Goal: Task Accomplishment & Management: Manage account settings

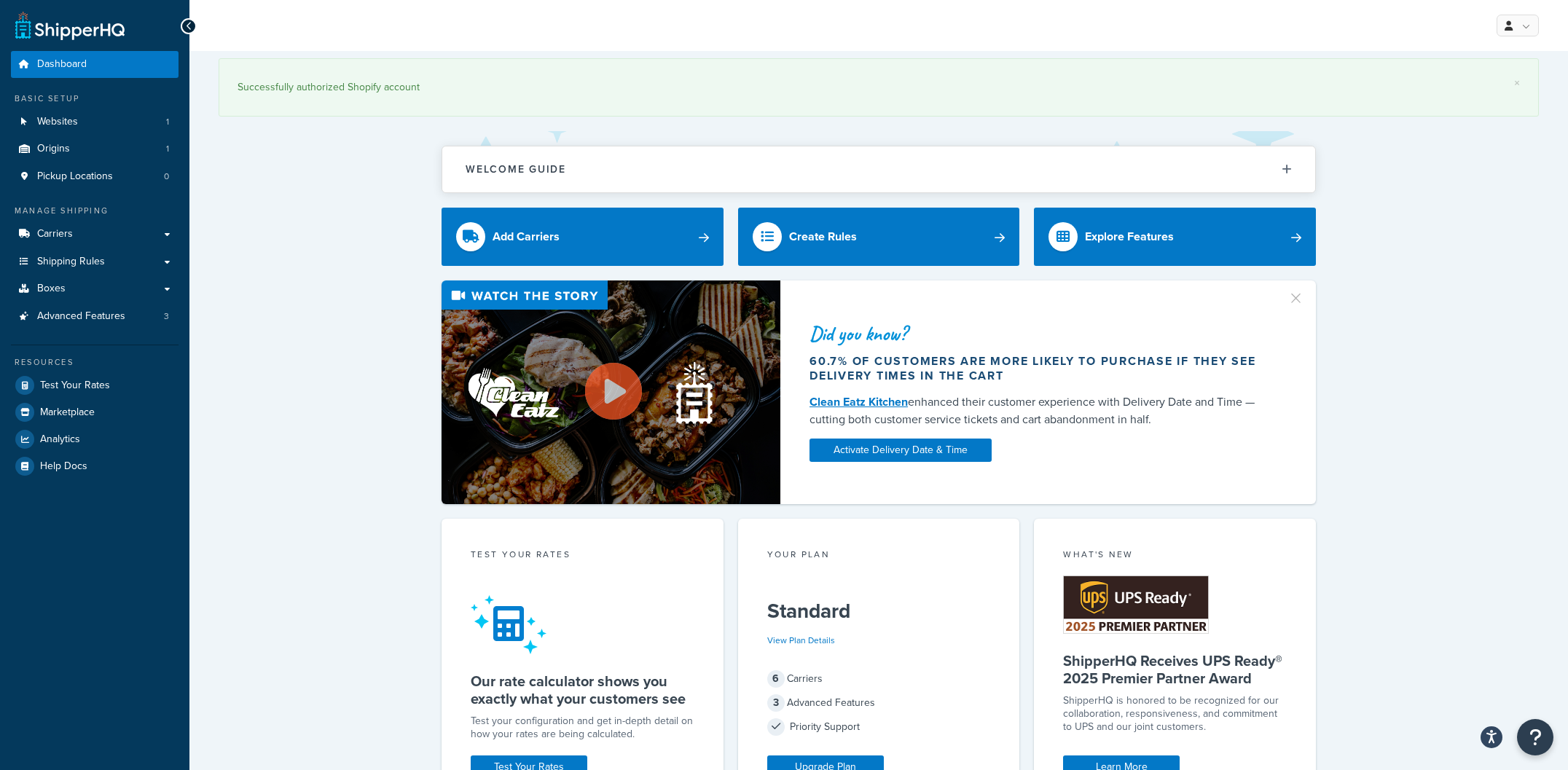
click at [347, 403] on div "Did you know? 60.7% of customers are more likely to purchase if they see delive…" at bounding box center [879, 391] width 1320 height 223
click at [346, 385] on div "Did you know? 60.7% of customers are more likely to purchase if they see delive…" at bounding box center [879, 391] width 1320 height 223
click at [125, 238] on link "Carriers" at bounding box center [94, 235] width 167 height 27
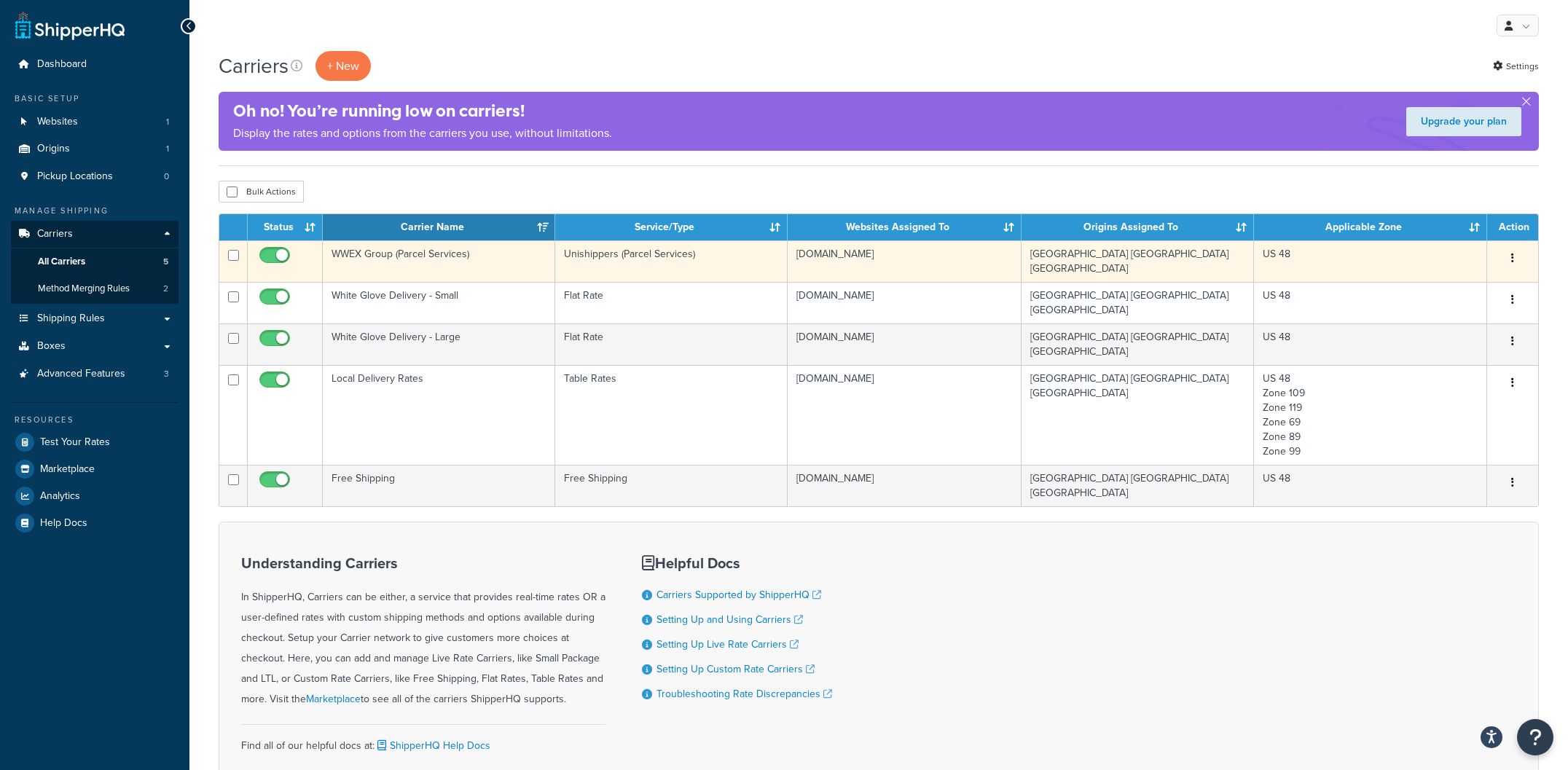
click at [460, 263] on td "WWEX Group (Parcel Services)" at bounding box center [438, 261] width 232 height 42
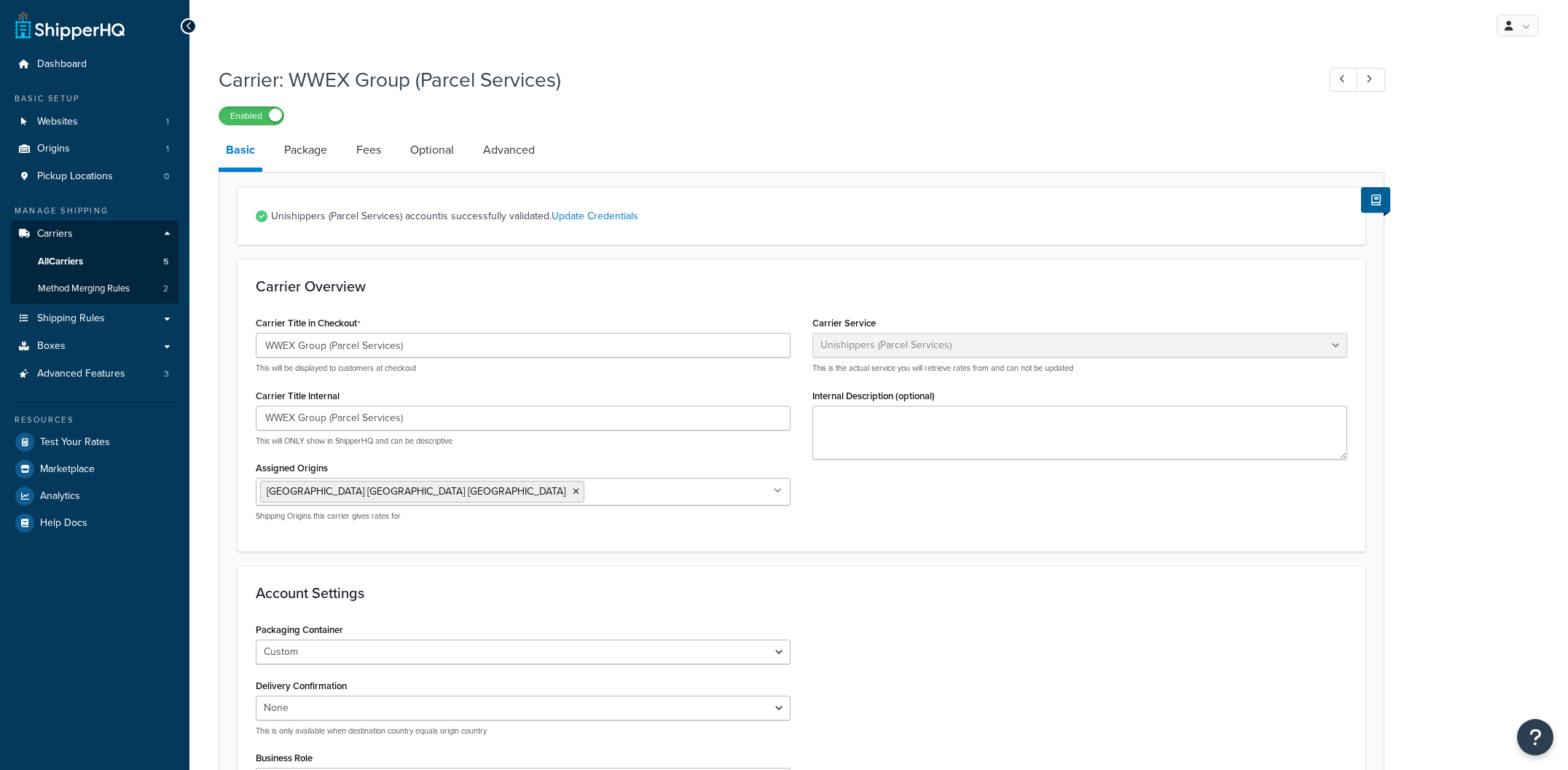
select select "unishippers"
drag, startPoint x: 495, startPoint y: 343, endPoint x: 480, endPoint y: 345, distance: 15.1
click at [495, 343] on input "WWEX Group (Parcel Services)" at bounding box center [523, 345] width 535 height 25
drag, startPoint x: 459, startPoint y: 346, endPoint x: 252, endPoint y: 344, distance: 207.0
click at [252, 344] on div "Carrier Title in Checkout WWEX Group (Parcel Services) This will be displayed t…" at bounding box center [522, 422] width 556 height 220
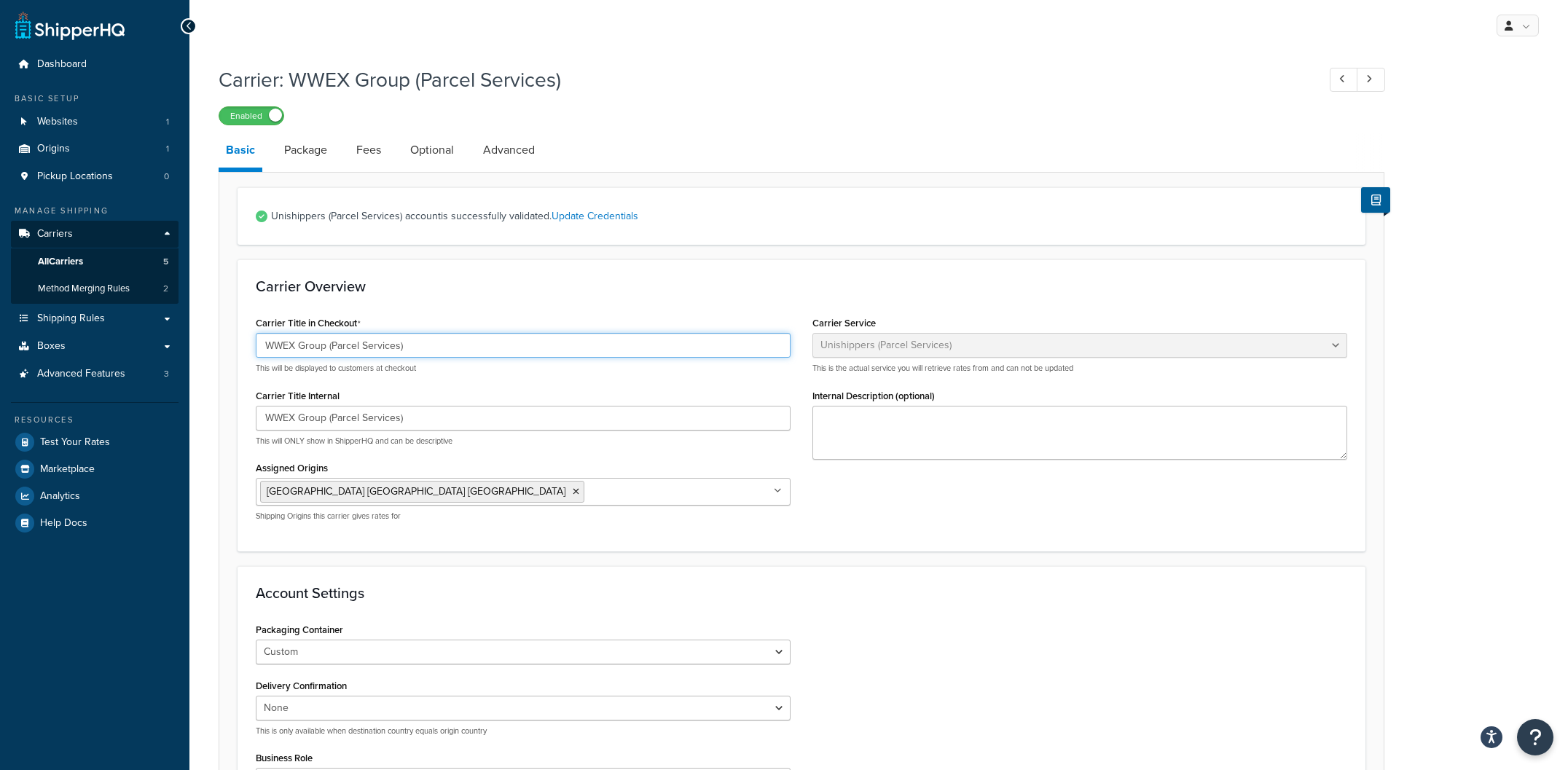
click at [329, 348] on input "WWEX Group (Parcel Services)" at bounding box center [523, 345] width 535 height 25
drag, startPoint x: 331, startPoint y: 348, endPoint x: 250, endPoint y: 344, distance: 81.1
click at [250, 344] on div "Carrier Title in Checkout WWEX Group (Parcel Services) This will be displayed t…" at bounding box center [522, 422] width 556 height 220
click at [348, 351] on input "Parcel Services)" at bounding box center [523, 345] width 535 height 25
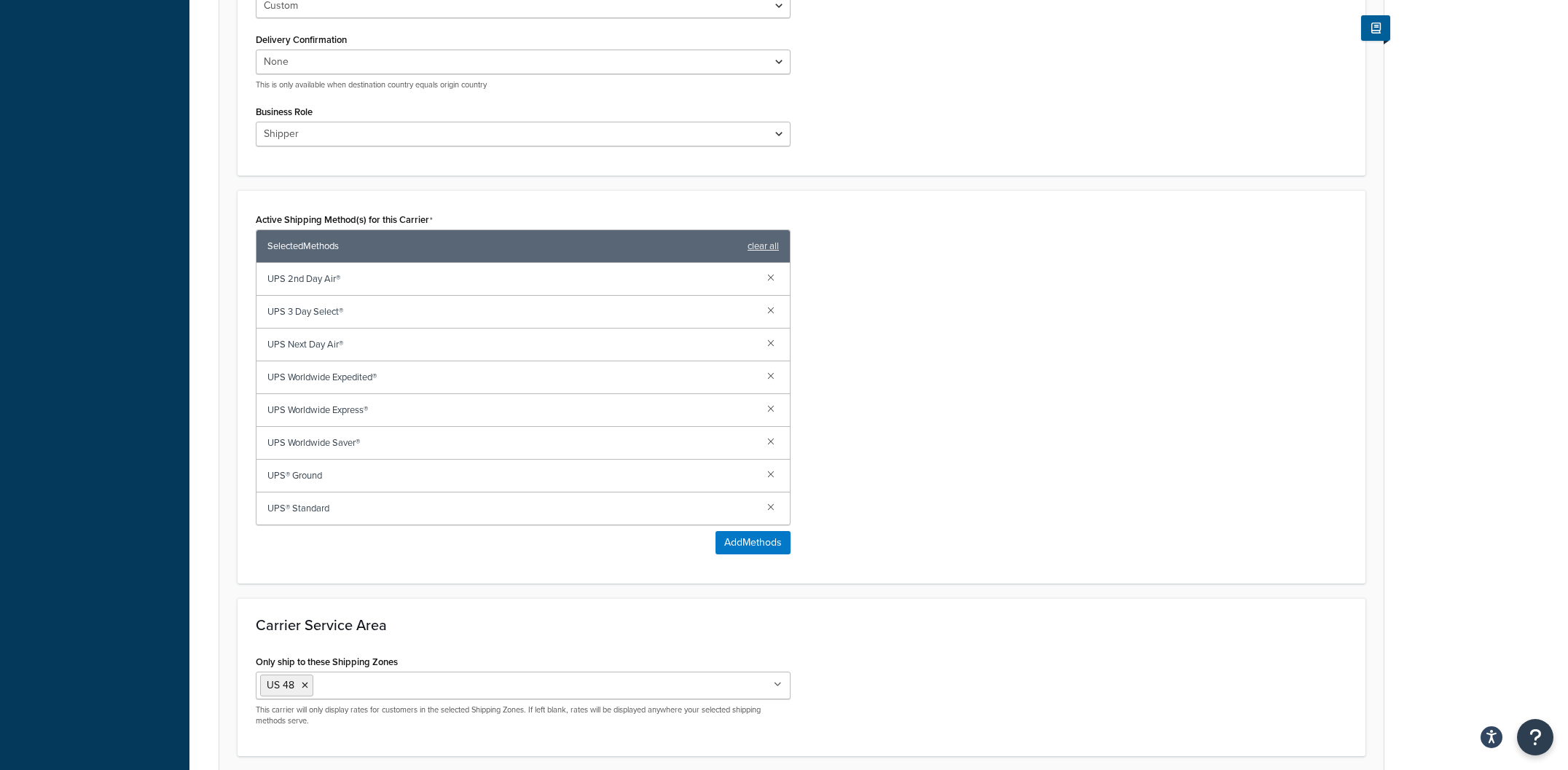
scroll to position [766, 0]
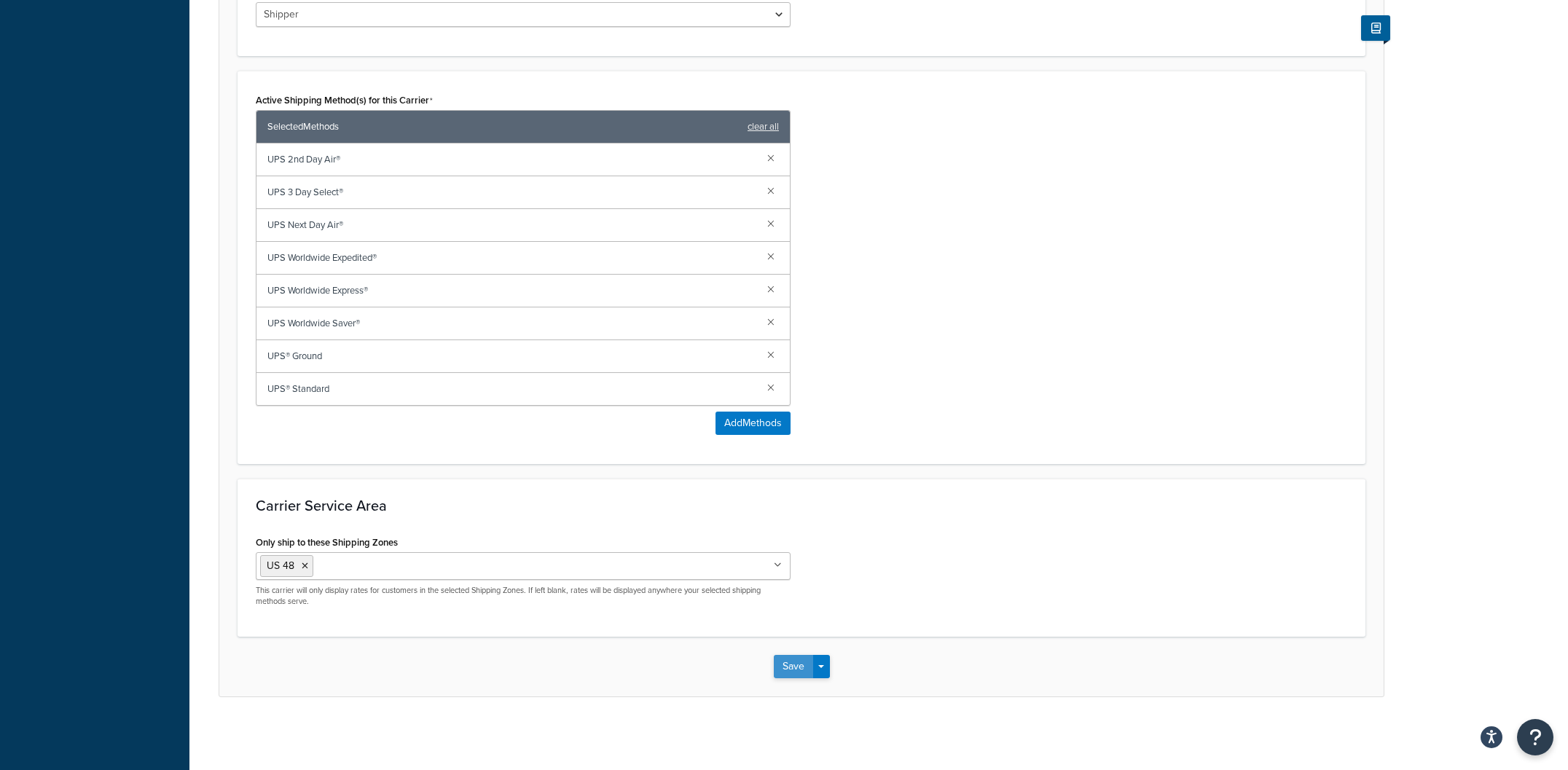
type input "Parcel Services"
click at [782, 666] on button "Save" at bounding box center [793, 666] width 39 height 23
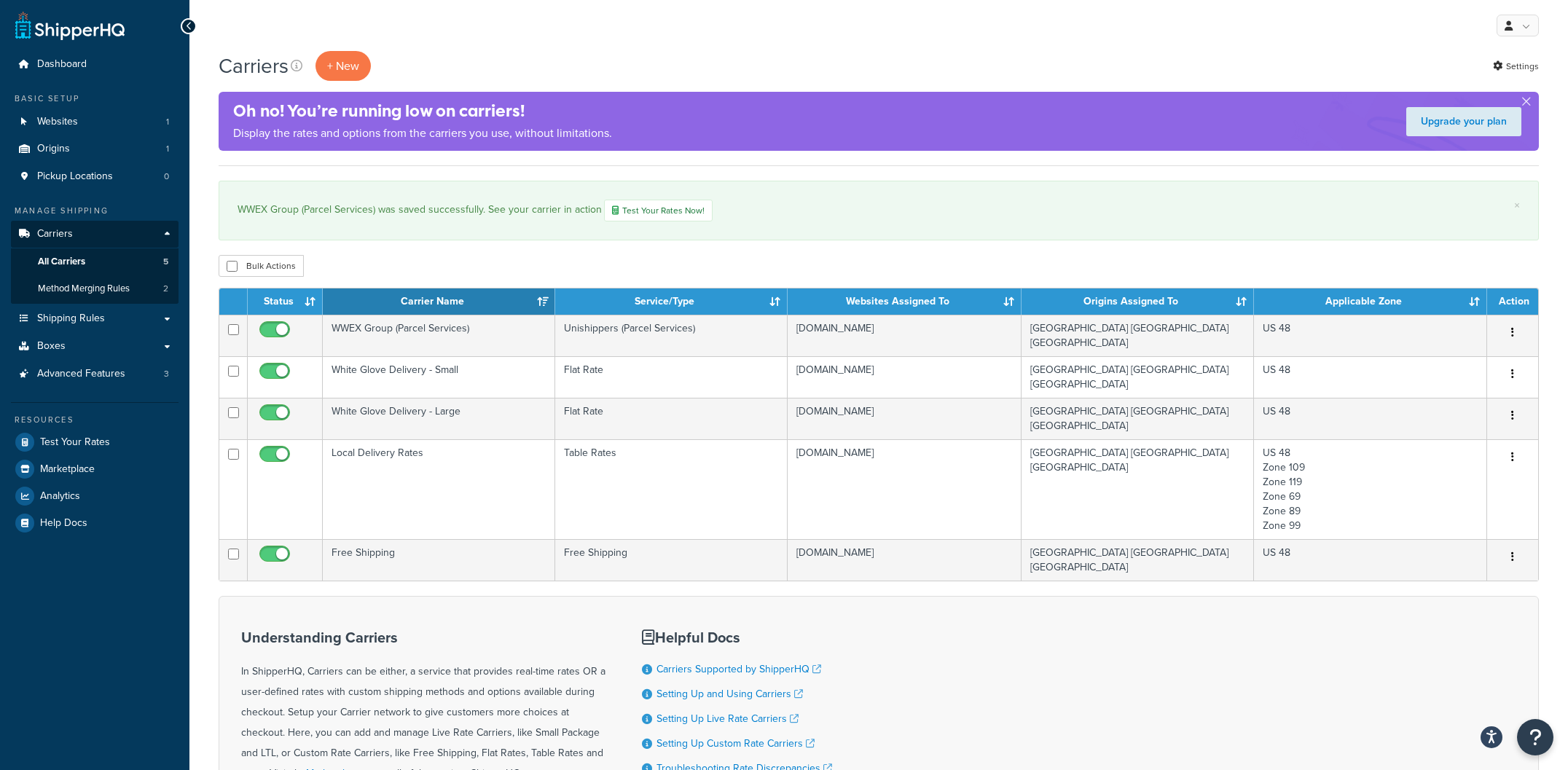
scroll to position [1, 0]
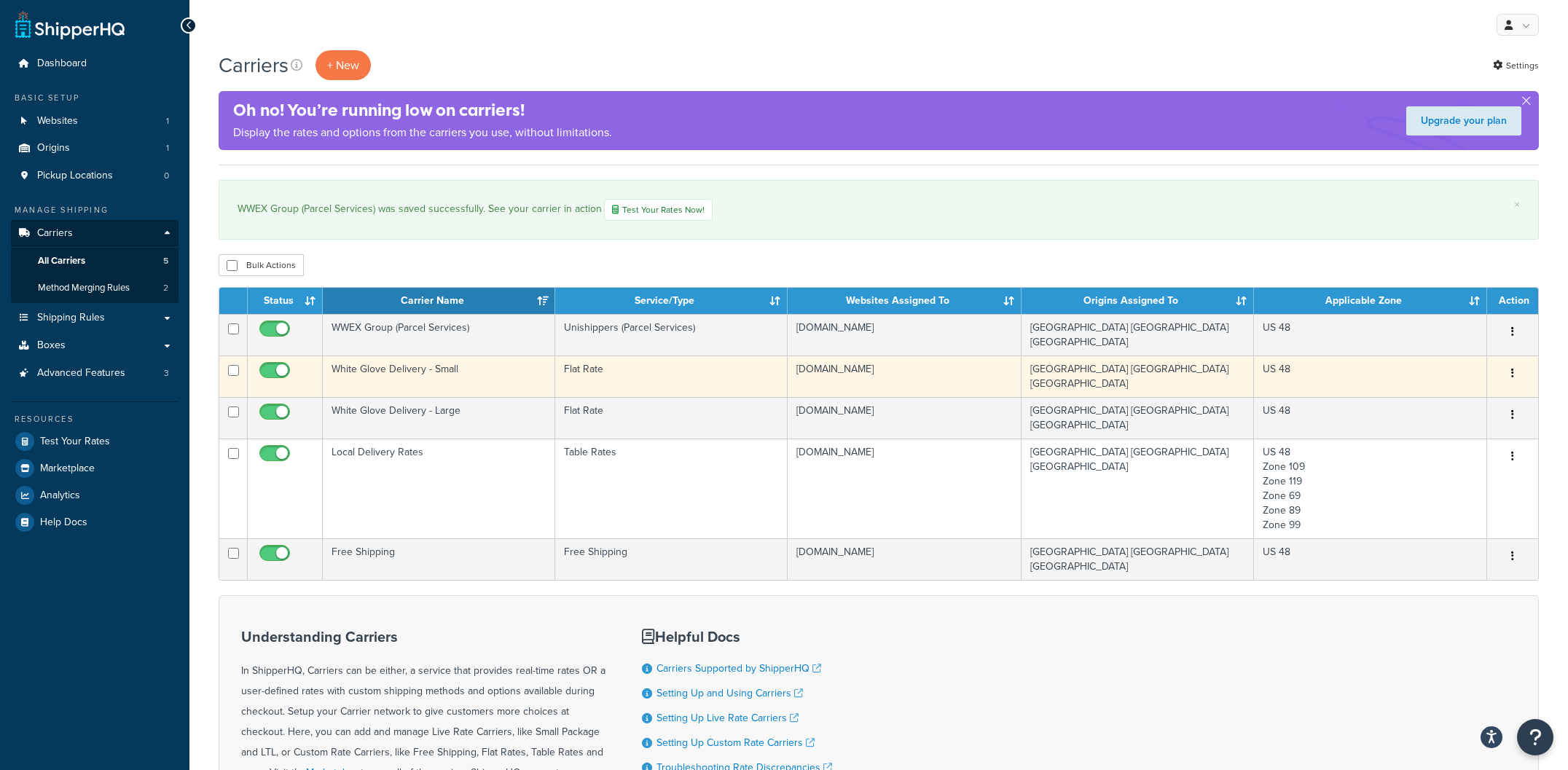
click at [446, 366] on td "White Glove Delivery - Small" at bounding box center [438, 376] width 232 height 42
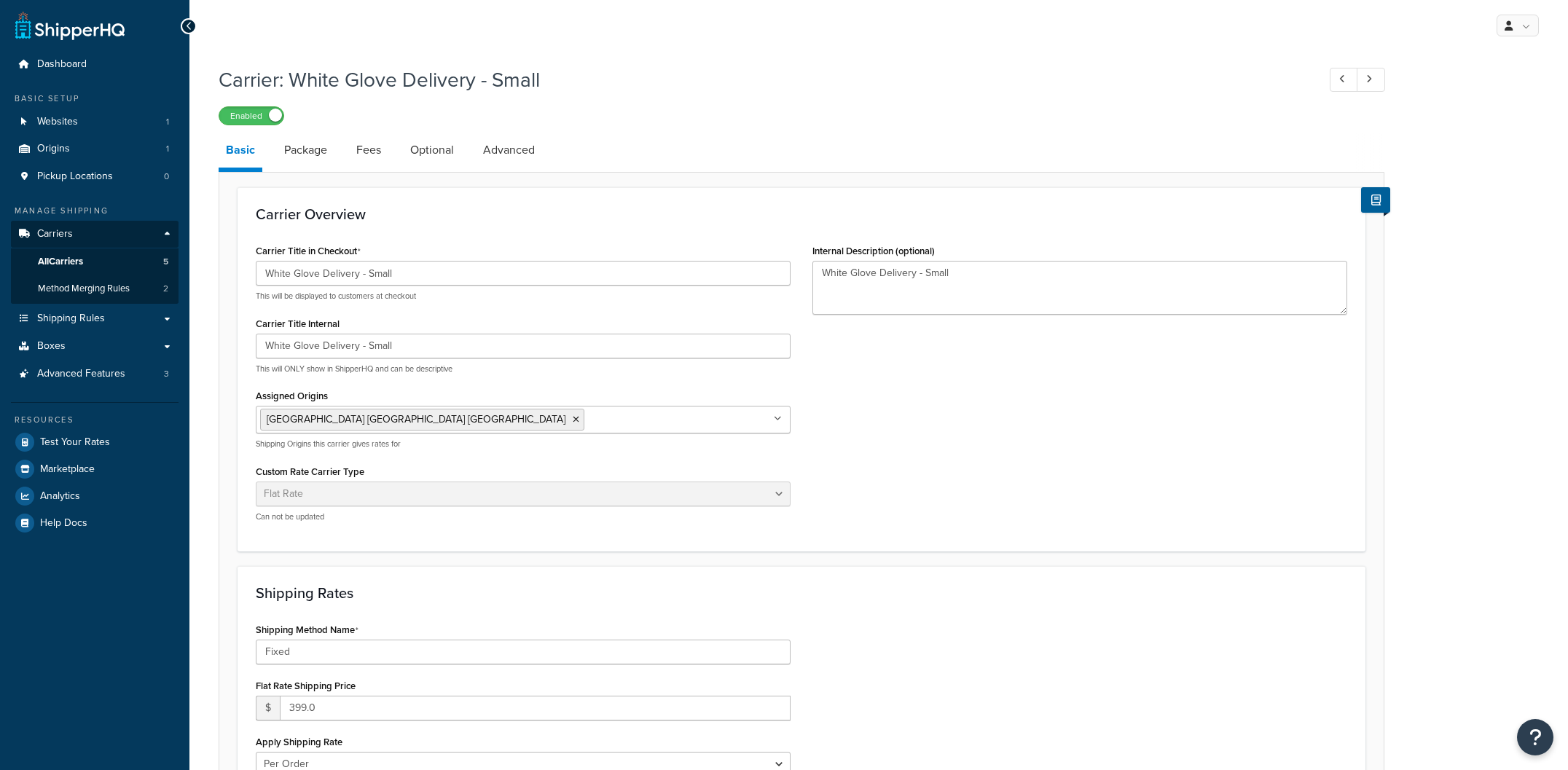
select select "flat"
click at [407, 277] on input "White Glove Delivery - Small" at bounding box center [523, 273] width 535 height 25
click at [504, 279] on input "White Glove Delivery In Home Delivery & Setup" at bounding box center [523, 273] width 535 height 25
drag, startPoint x: 507, startPoint y: 273, endPoint x: 240, endPoint y: 274, distance: 267.0
click at [240, 274] on div "Carrier Overview Carrier Title in Checkout White Glove Delivery In Home Deliver…" at bounding box center [801, 369] width 1127 height 364
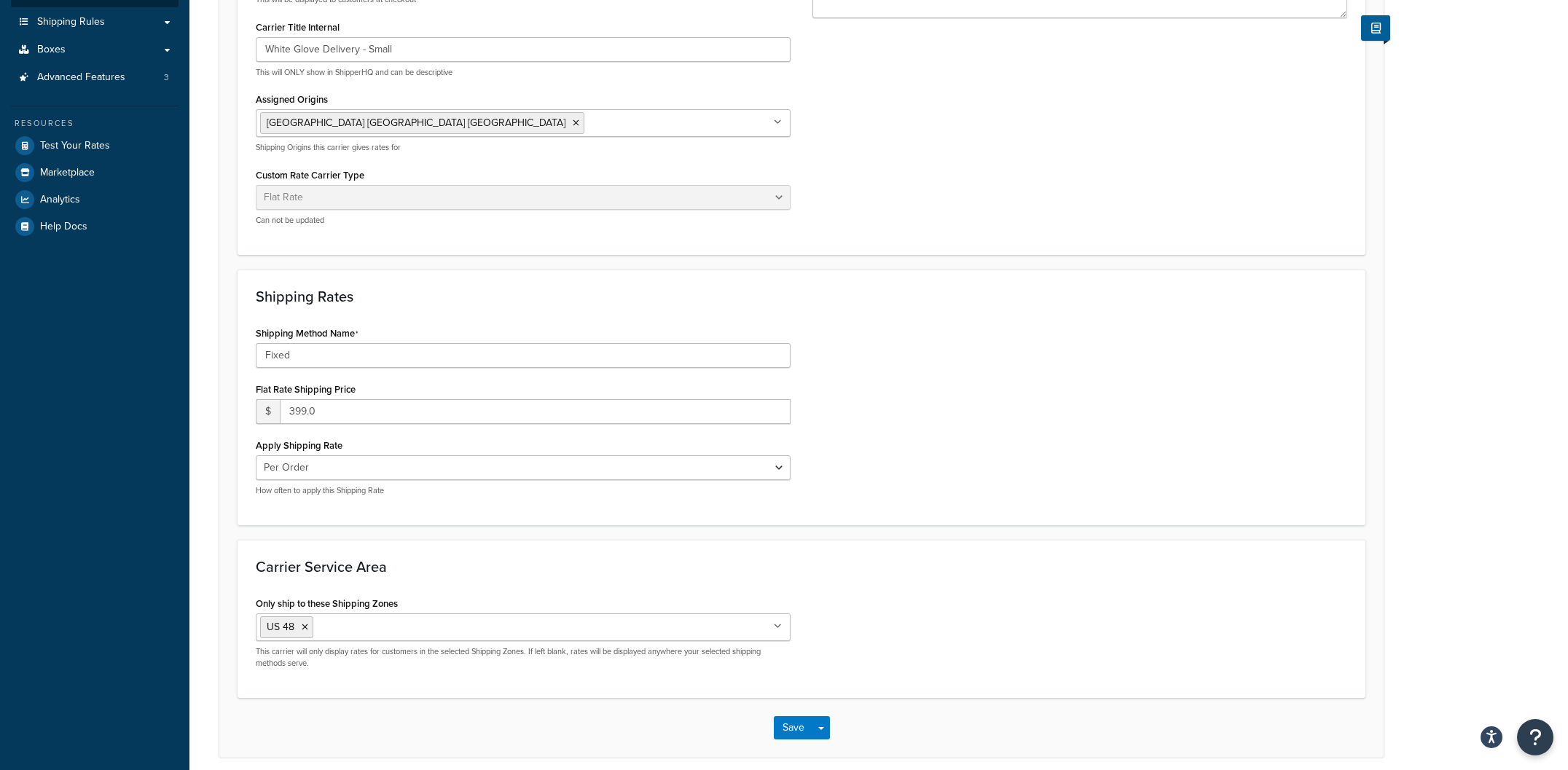
scroll to position [359, 0]
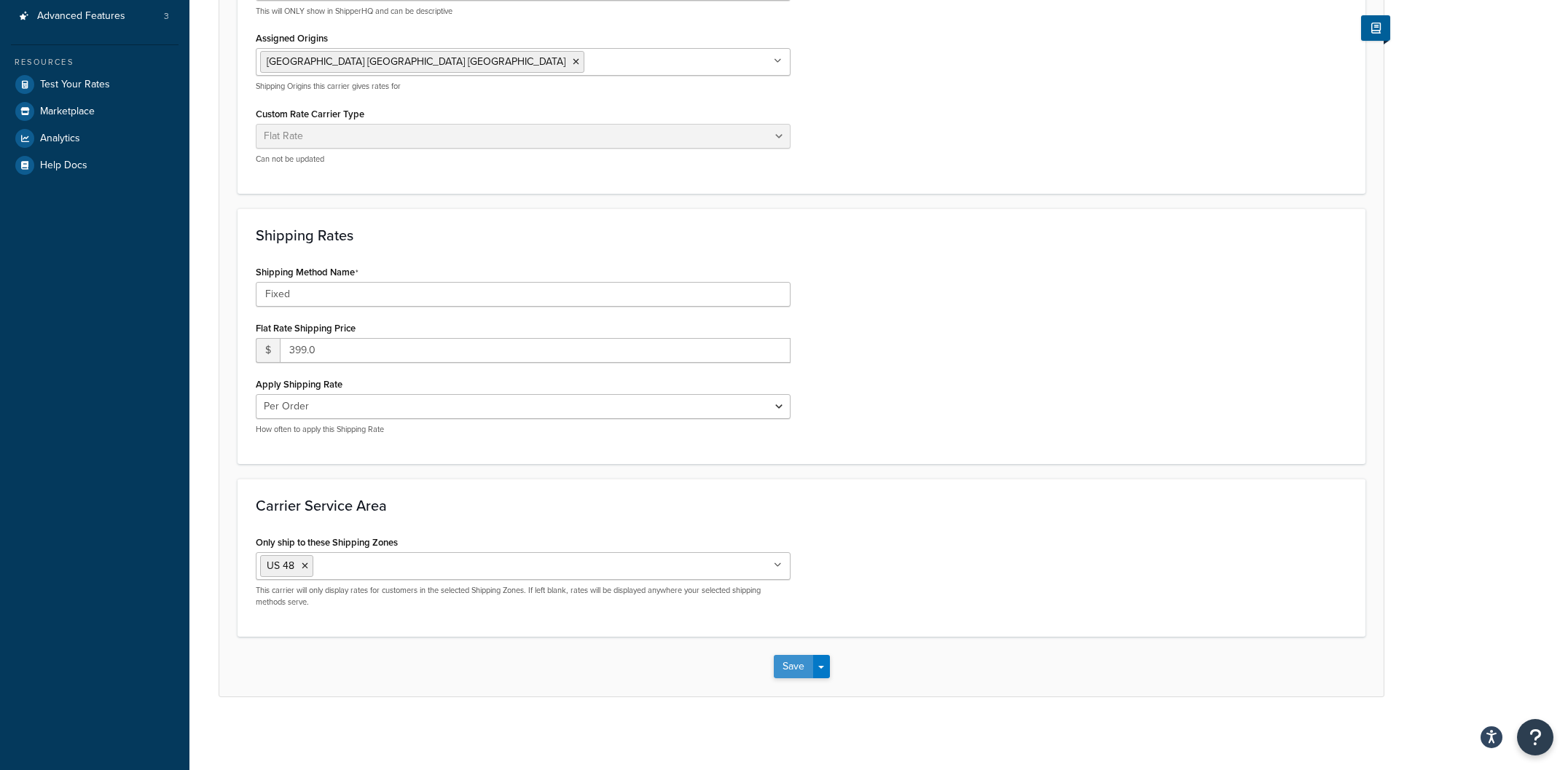
type input "White Glove Delivery In Home Delivery & Setup"
click at [789, 665] on button "Save" at bounding box center [793, 666] width 39 height 23
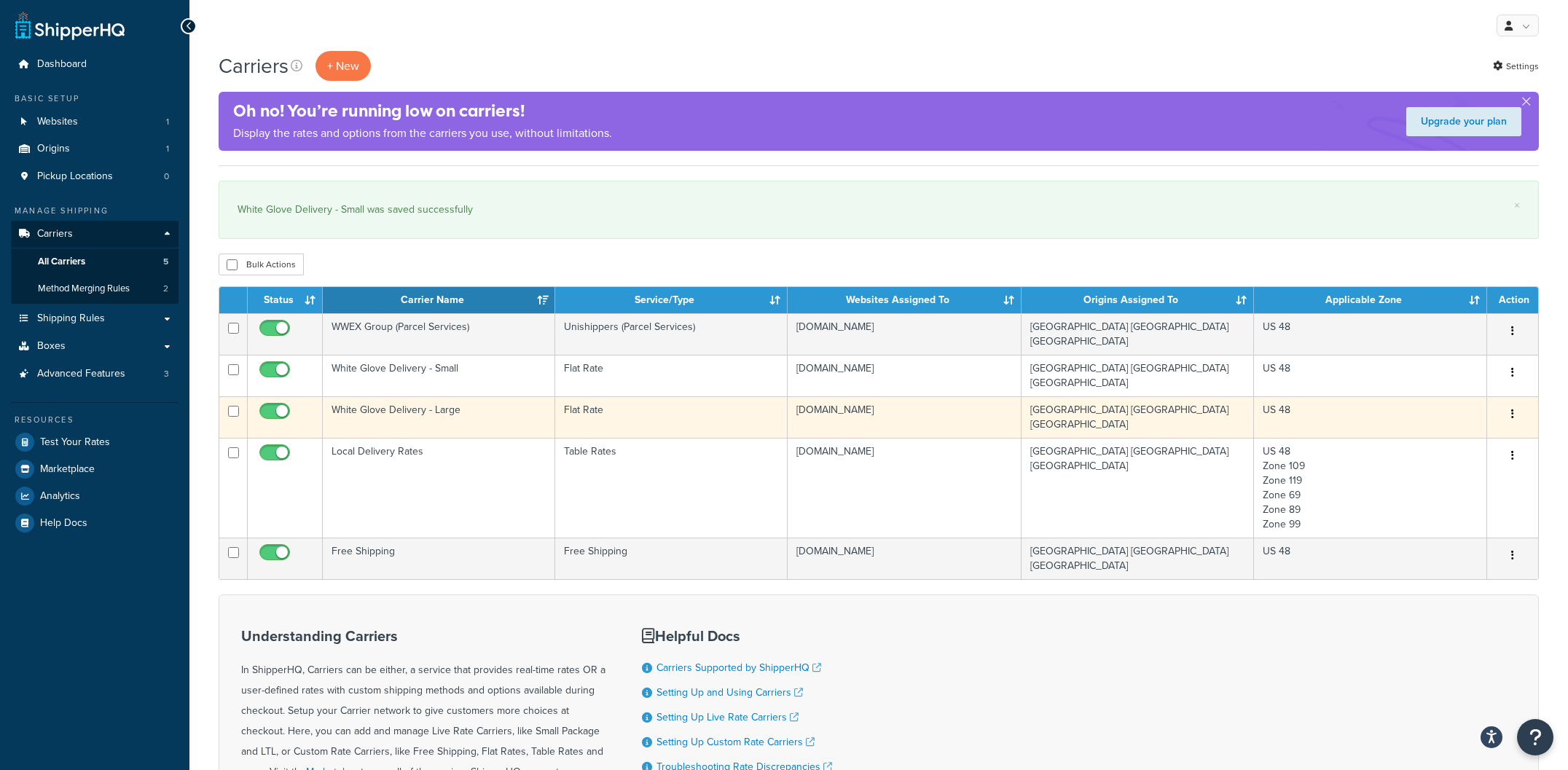
click at [412, 397] on td "White Glove Delivery - Large" at bounding box center [438, 416] width 232 height 42
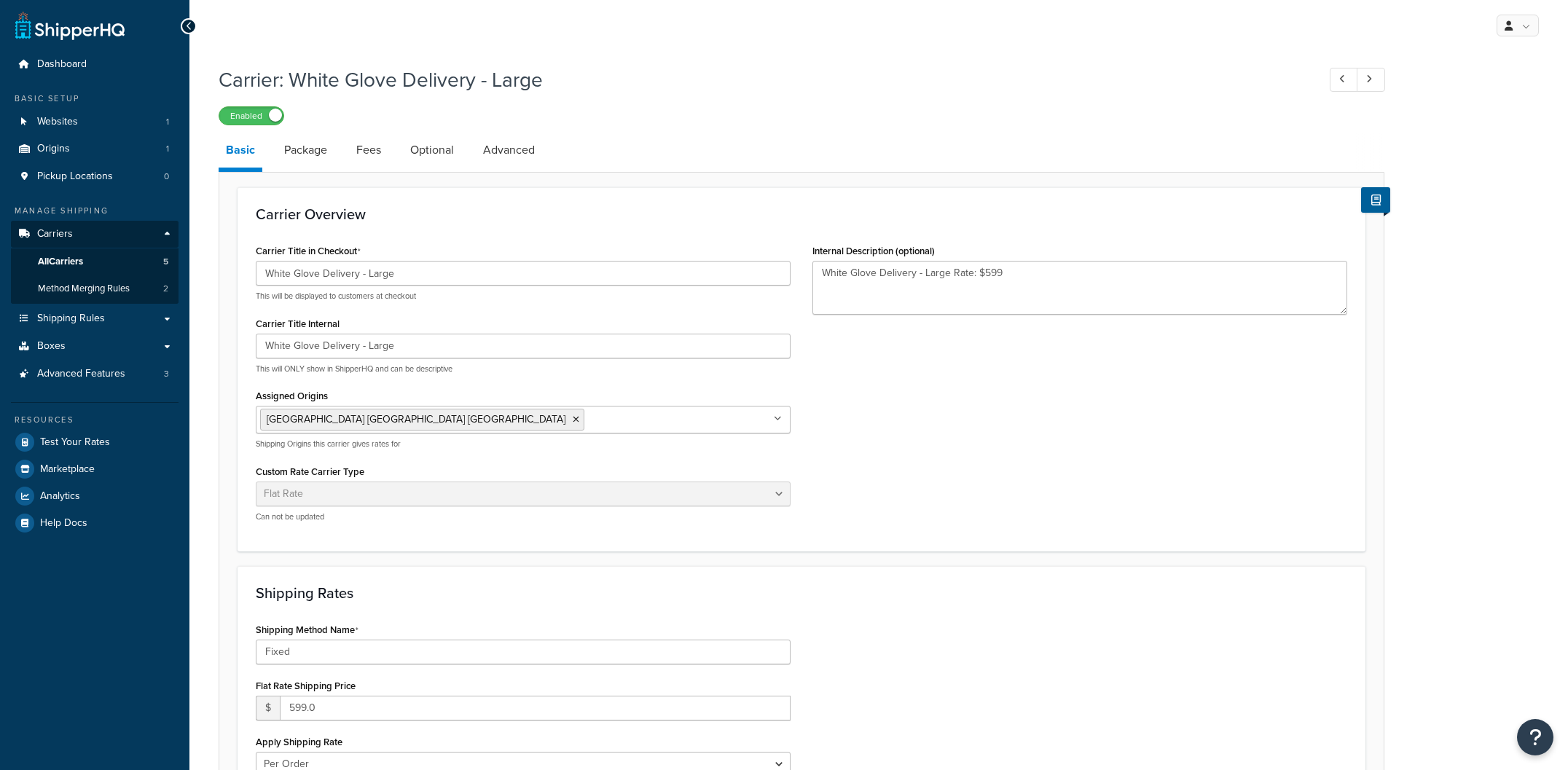
select select "flat"
click at [407, 274] on input "White Glove Delivery - Large" at bounding box center [523, 273] width 535 height 25
drag, startPoint x: 251, startPoint y: 267, endPoint x: 182, endPoint y: 267, distance: 69.0
click at [182, 267] on div "Dashboard Basic Setup Websites 1 Origins 1 Pickup Locations 0 Manage Shipping C…" at bounding box center [784, 563] width 1568 height 1127
paste input "In Home Delivery & Setup"
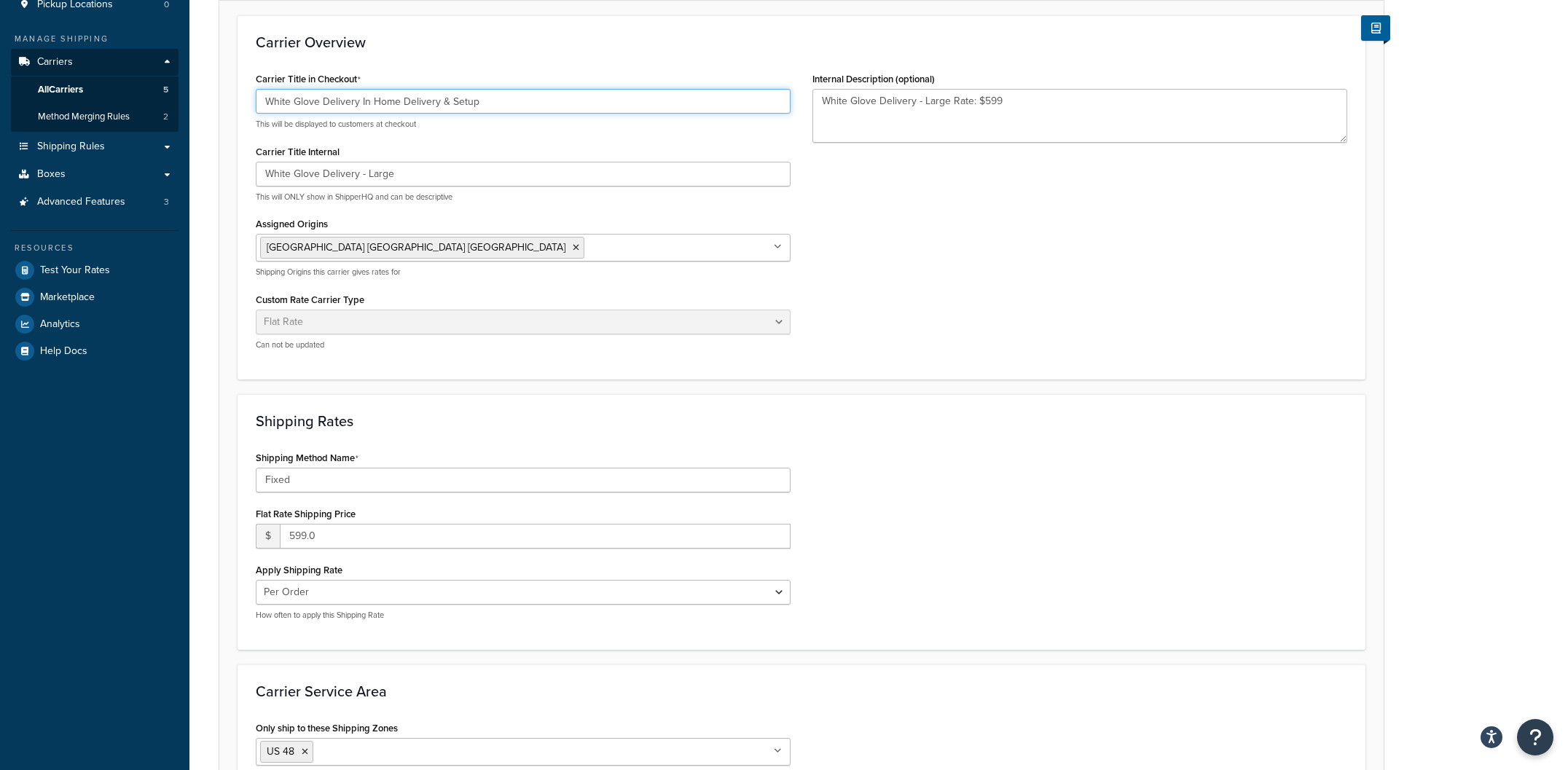
scroll to position [359, 0]
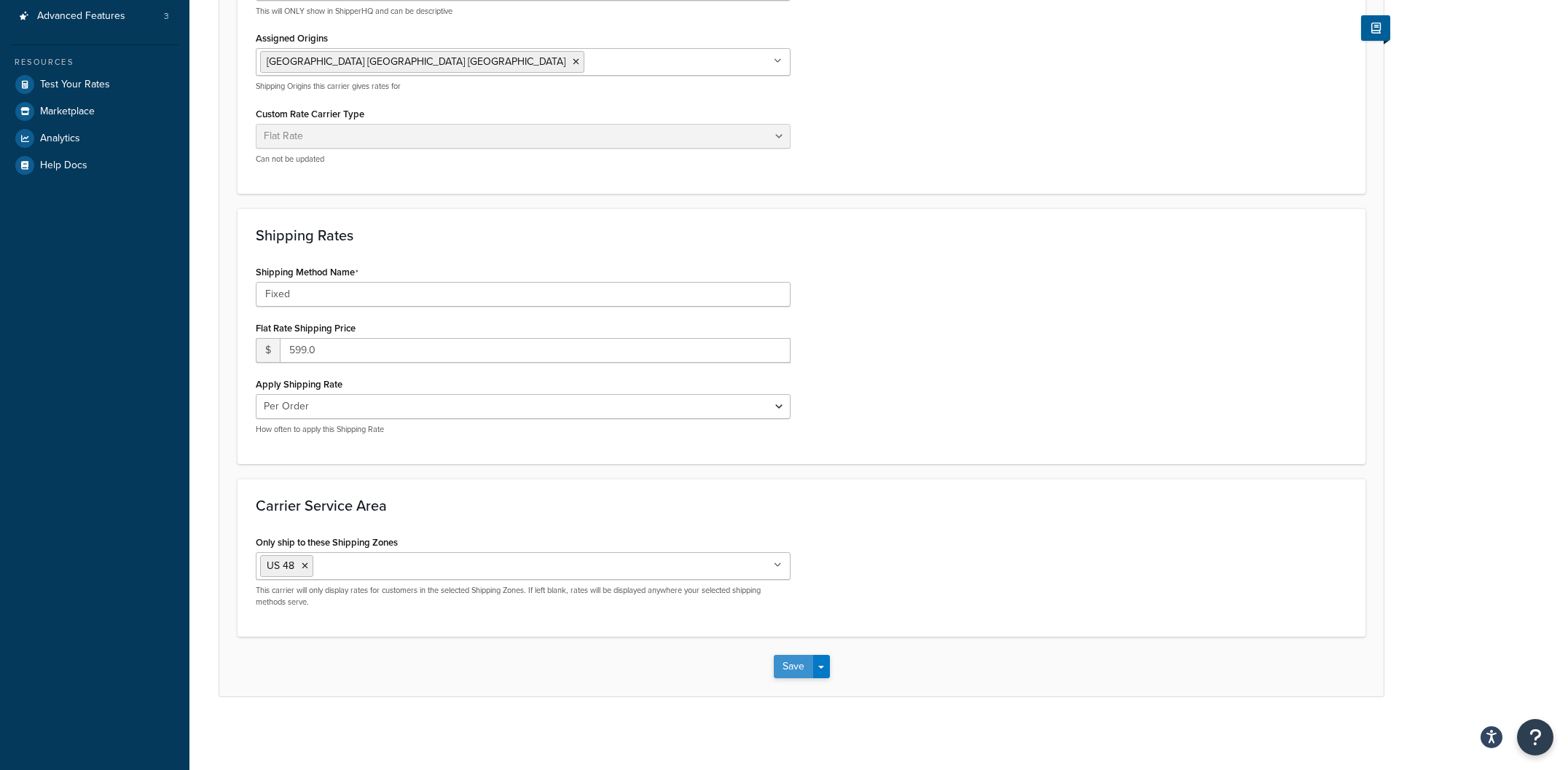
type input "White Glove Delivery In Home Delivery & Setup"
click at [784, 663] on button "Save" at bounding box center [793, 666] width 39 height 23
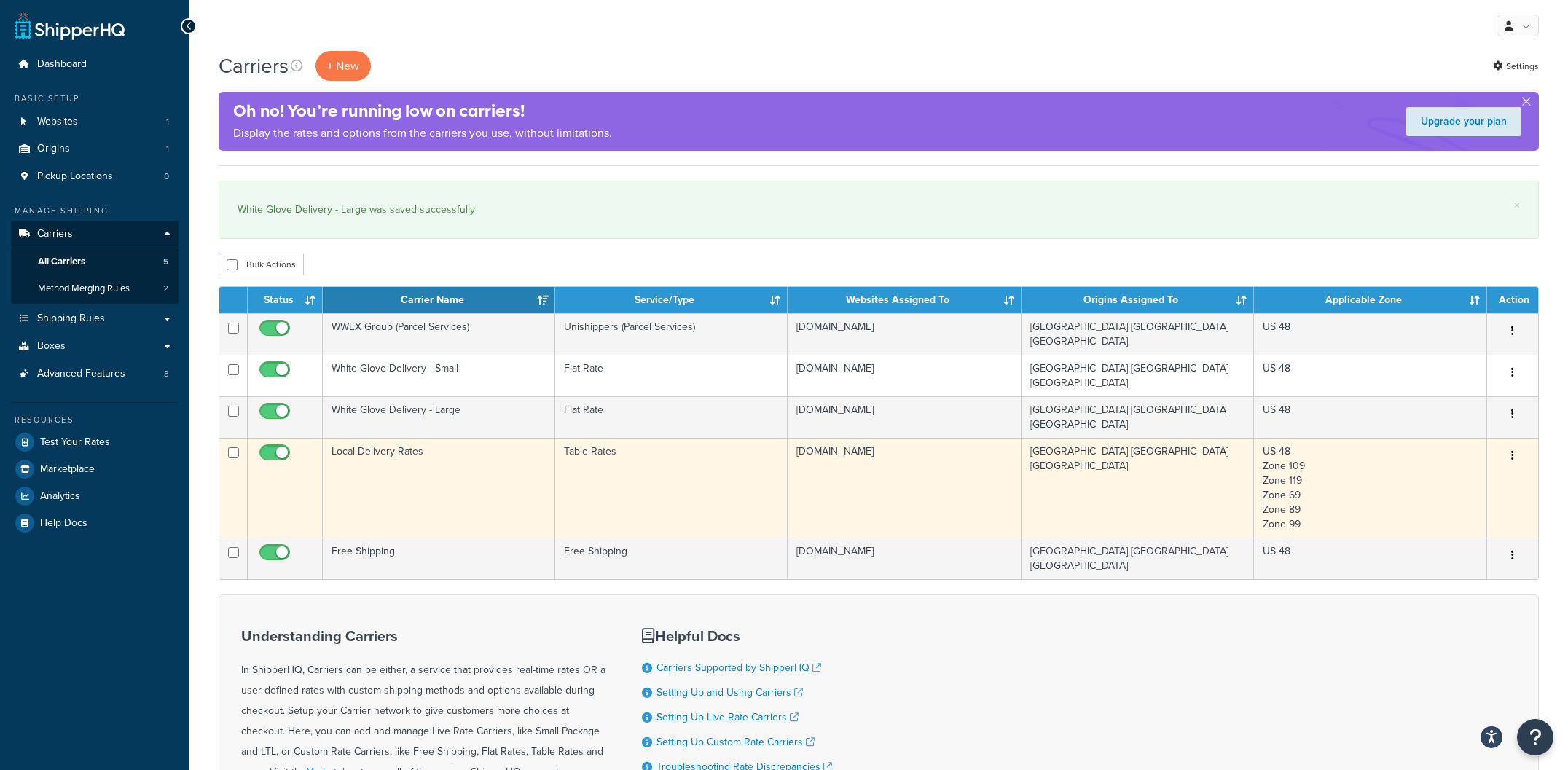
click at [438, 482] on td "Local Delivery Rates" at bounding box center [438, 488] width 232 height 100
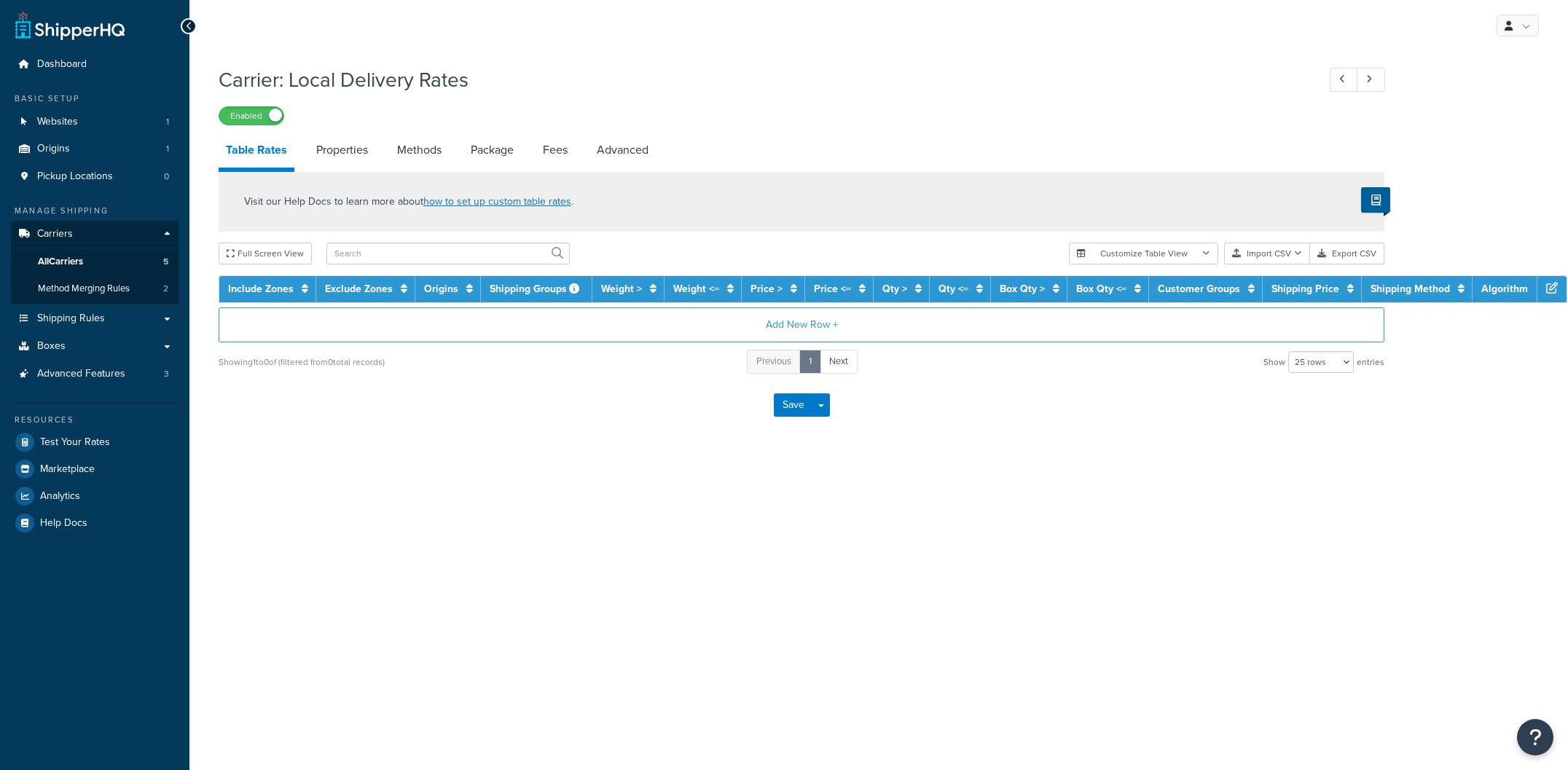
select select "25"
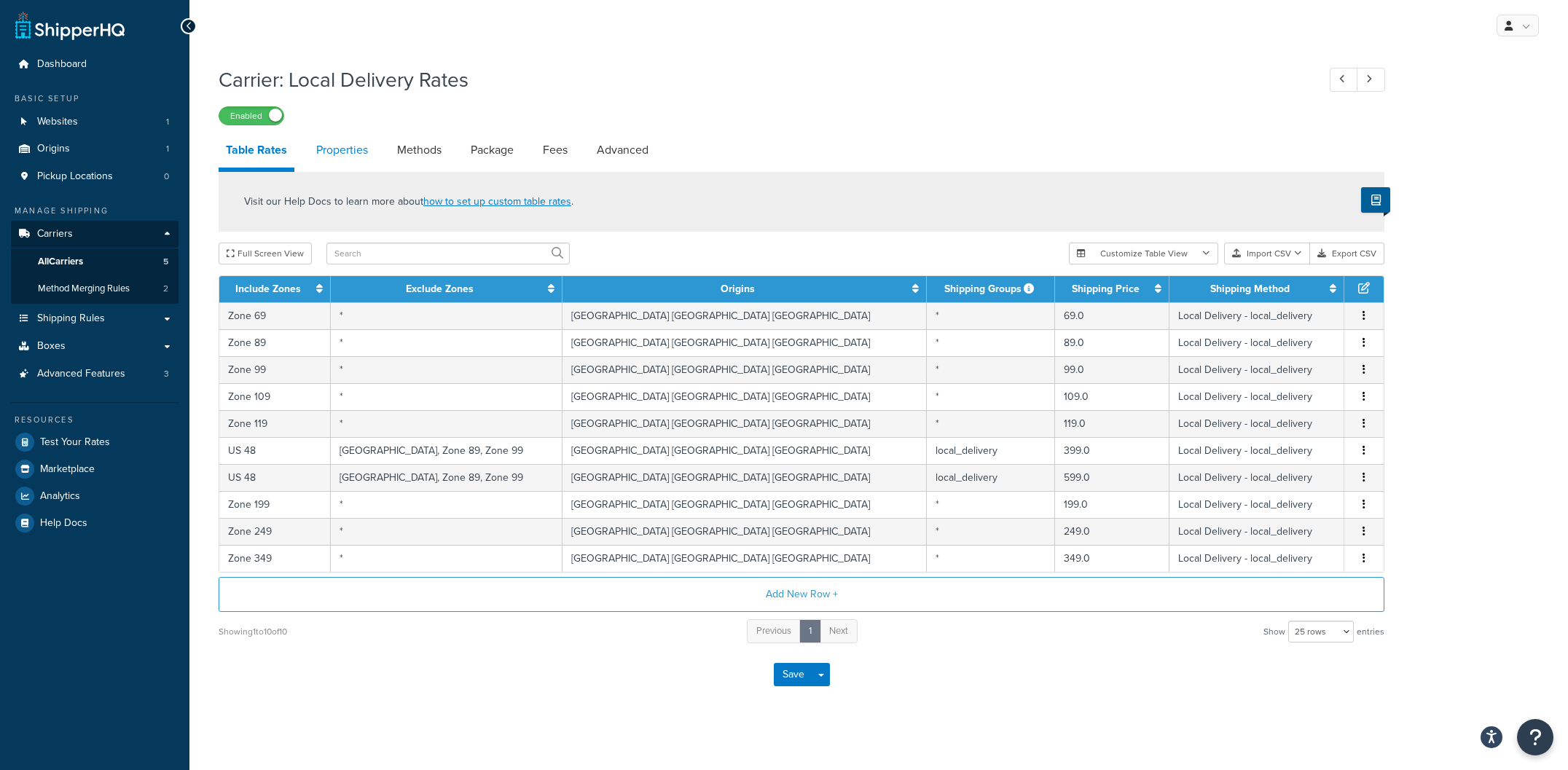
click at [352, 149] on link "Properties" at bounding box center [342, 150] width 67 height 35
select select "HIGHEST"
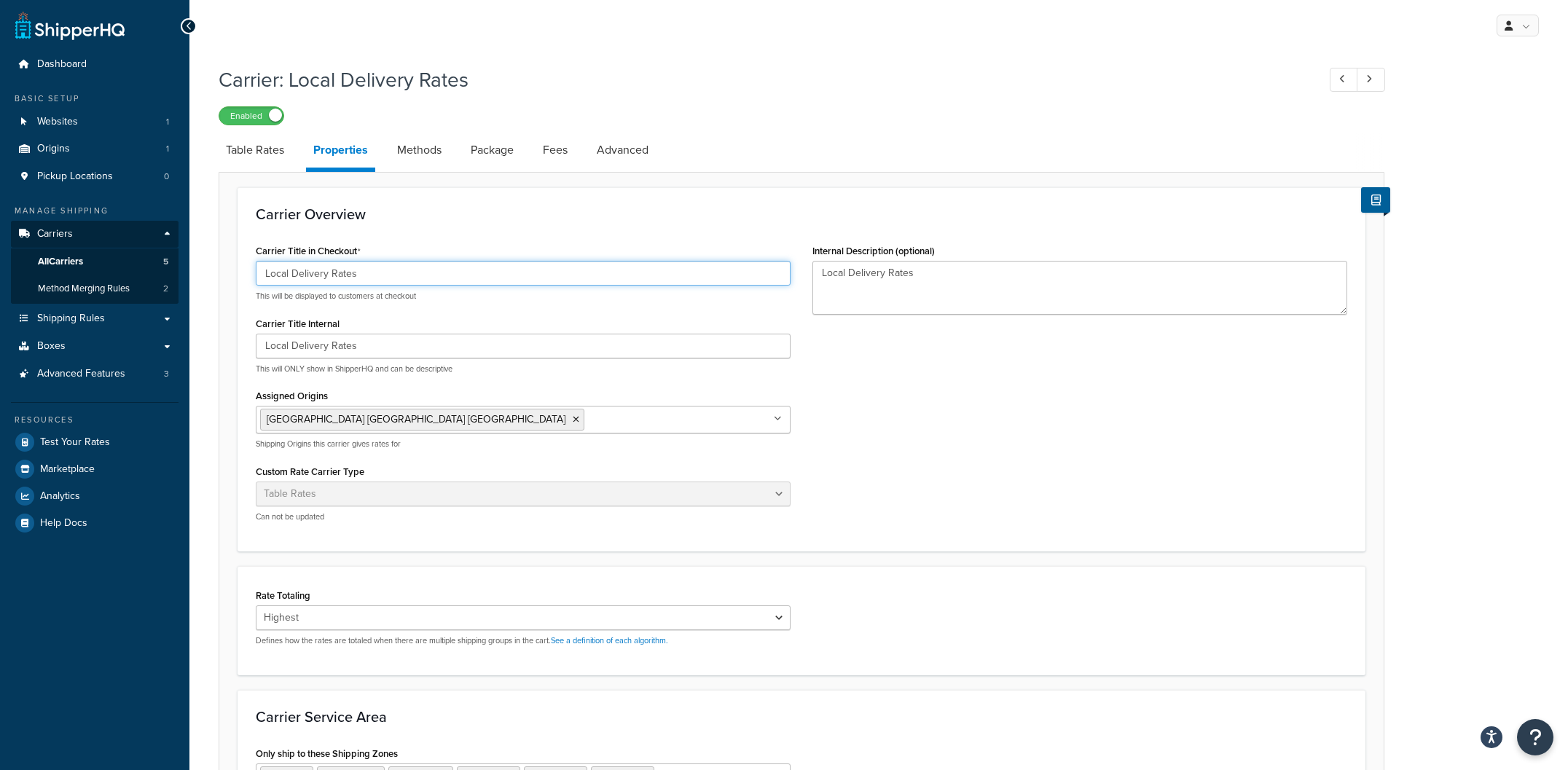
click at [399, 270] on input "Local Delivery Rates" at bounding box center [523, 273] width 535 height 25
drag, startPoint x: 392, startPoint y: 272, endPoint x: 257, endPoint y: 267, distance: 135.1
click at [257, 267] on input "Local Delivery Rates" at bounding box center [523, 273] width 535 height 25
click at [414, 276] on input "Head Springs Depot White Glove Delivery" at bounding box center [523, 273] width 535 height 25
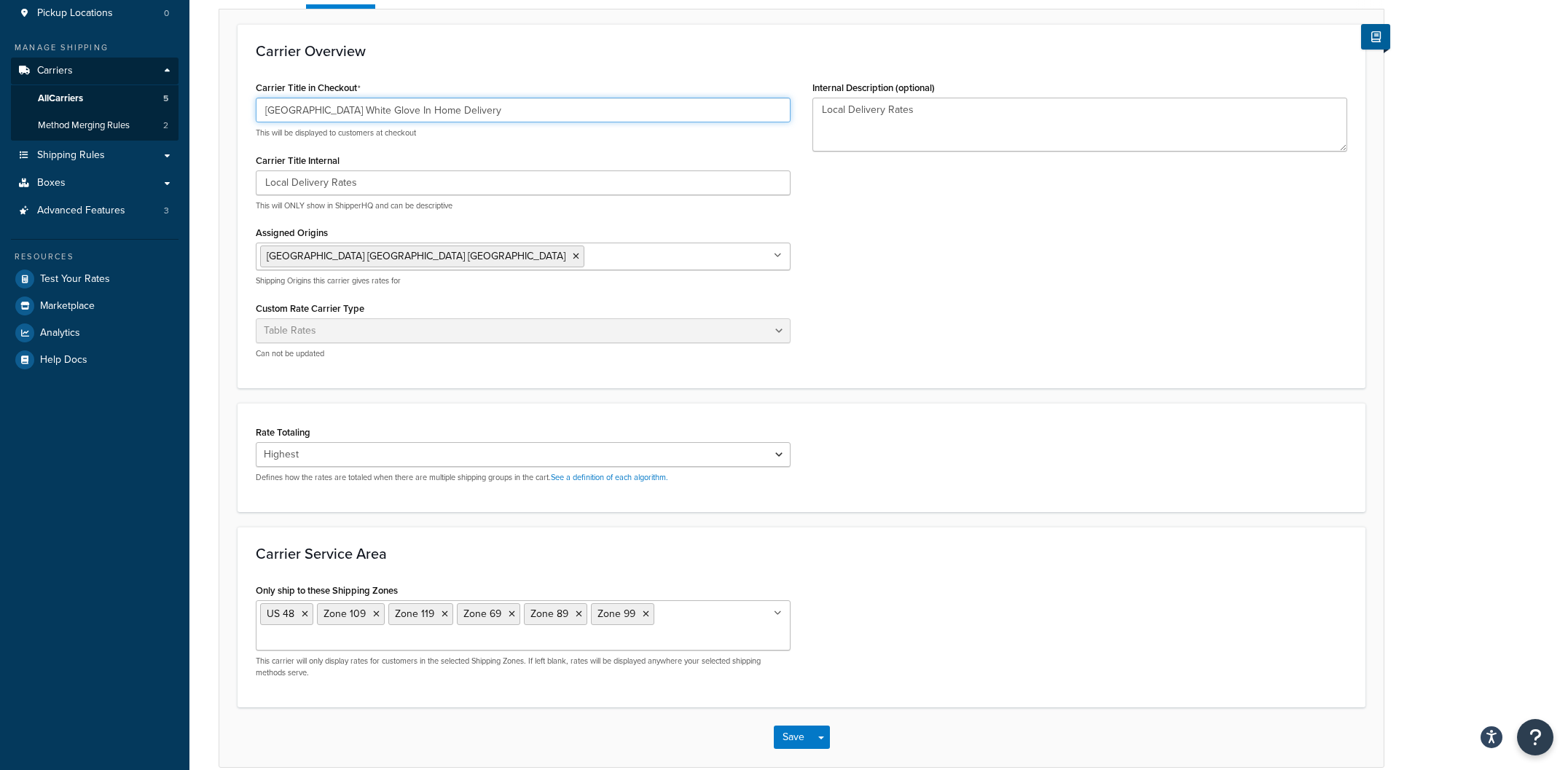
scroll to position [235, 0]
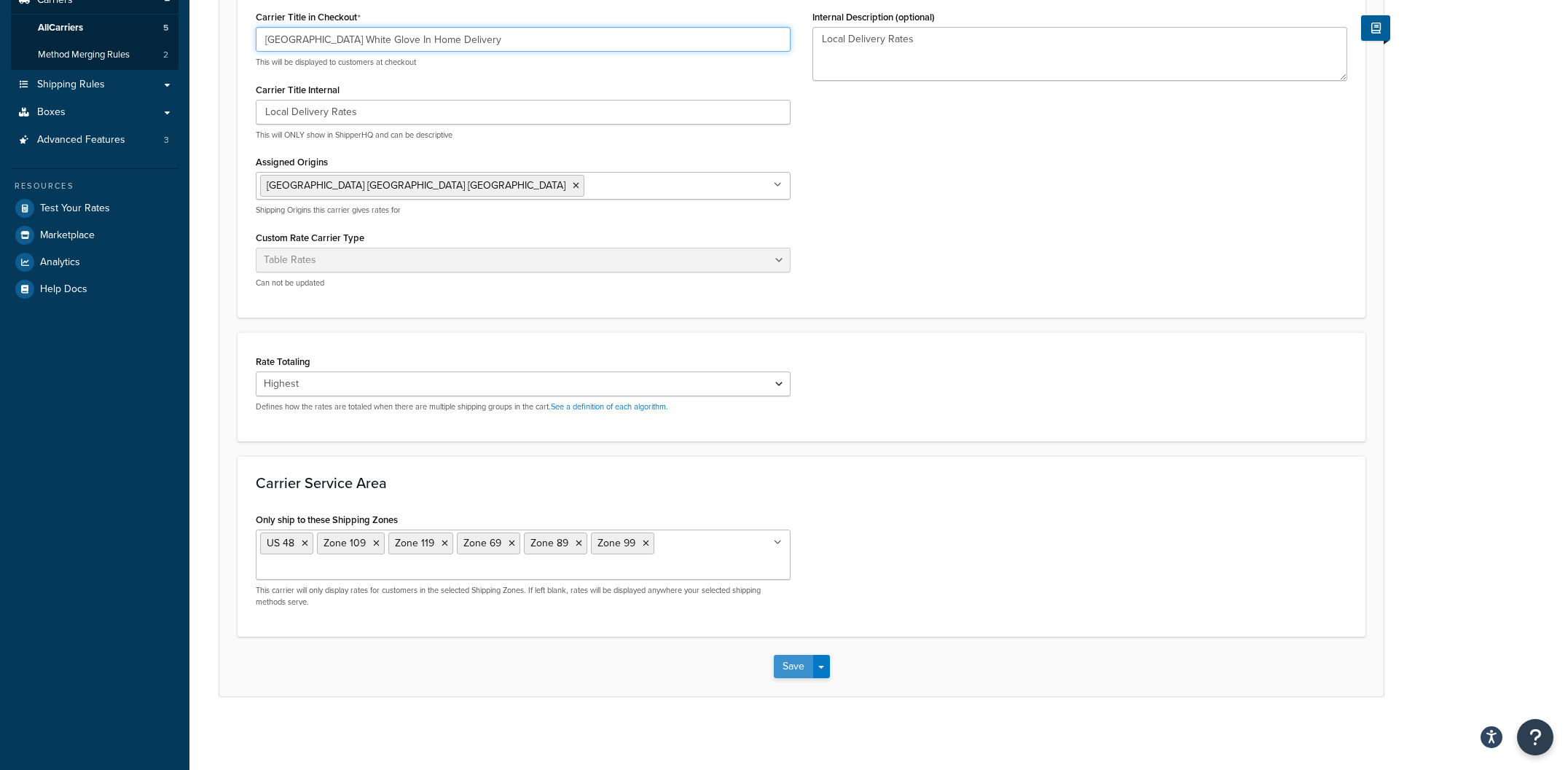
type input "[GEOGRAPHIC_DATA] White Glove In Home Delivery"
click at [794, 667] on button "Save" at bounding box center [793, 666] width 39 height 23
